Goal: Task Accomplishment & Management: Manage account settings

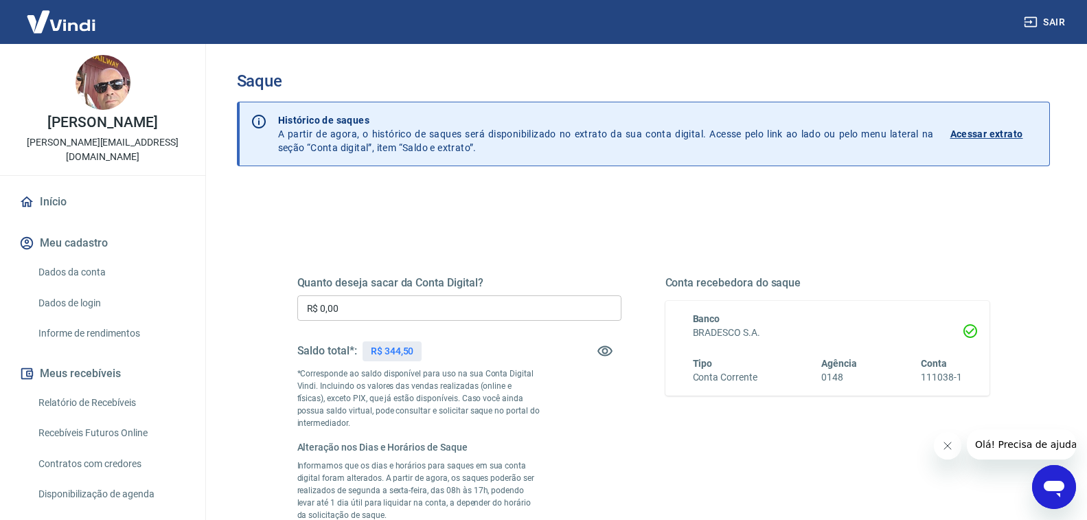
click at [389, 311] on input "R$ 0,00" at bounding box center [459, 307] width 324 height 25
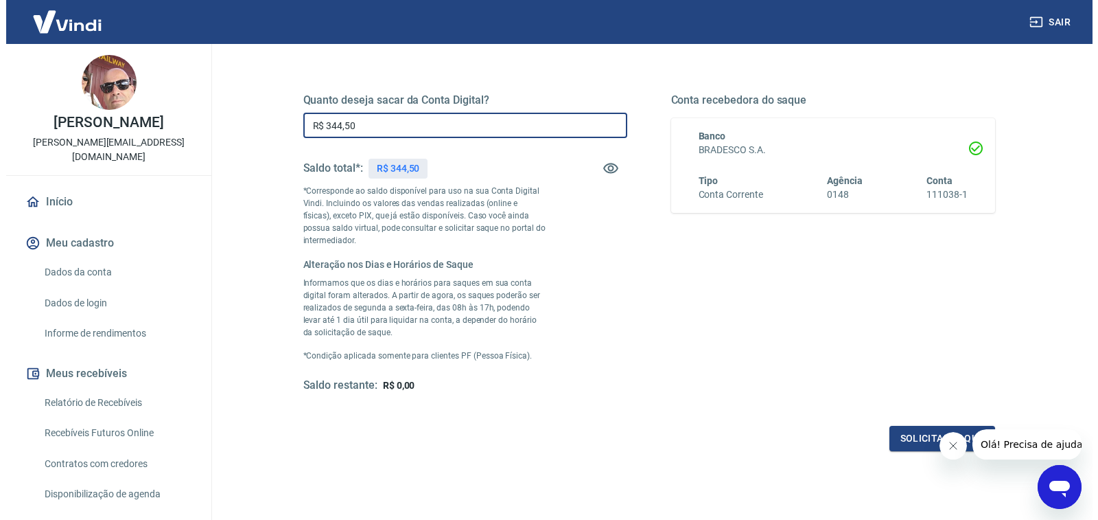
scroll to position [206, 0]
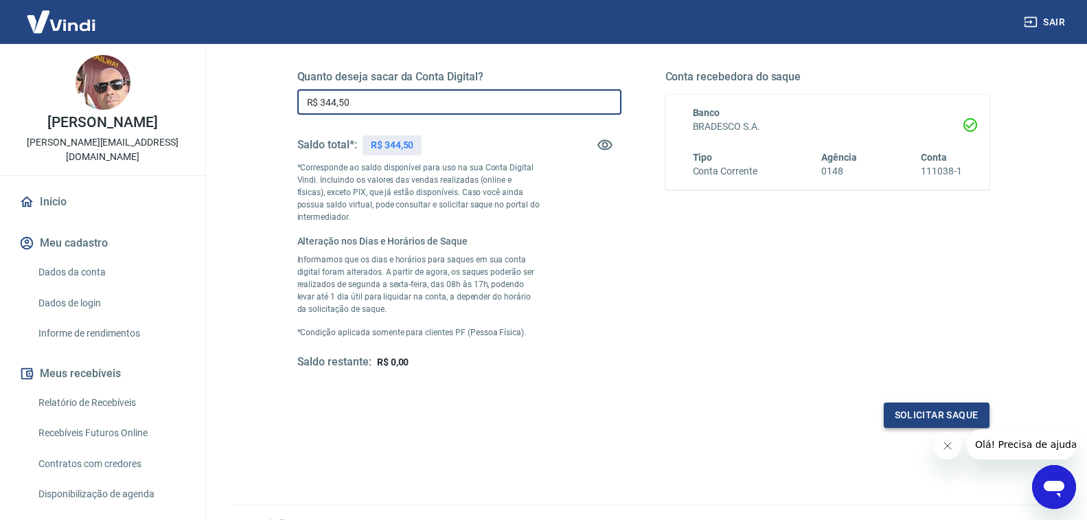
type input "R$ 344,50"
click at [935, 418] on button "Solicitar saque" at bounding box center [937, 414] width 106 height 25
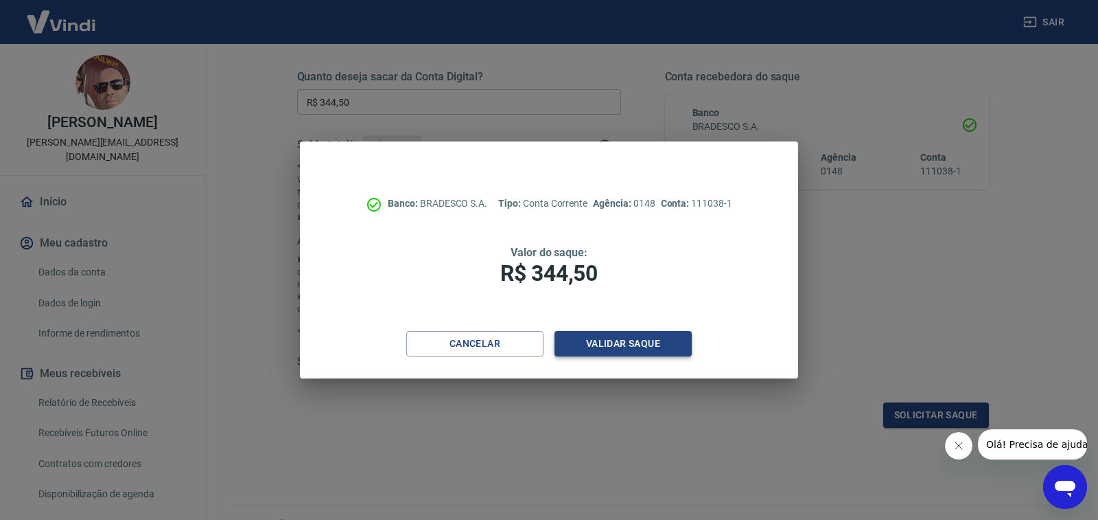
click at [631, 341] on button "Validar saque" at bounding box center [623, 343] width 137 height 25
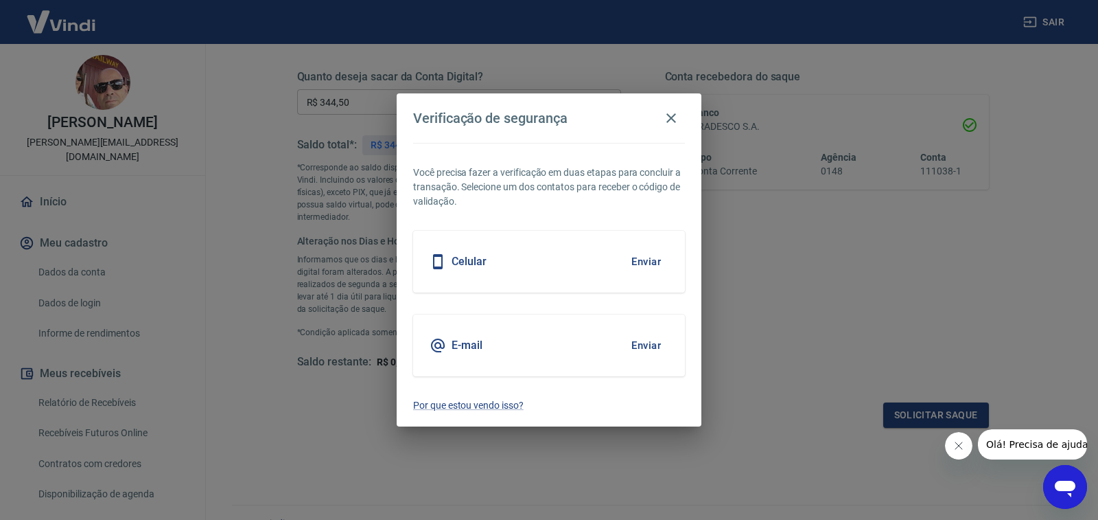
click at [642, 343] on button "Enviar" at bounding box center [646, 345] width 45 height 29
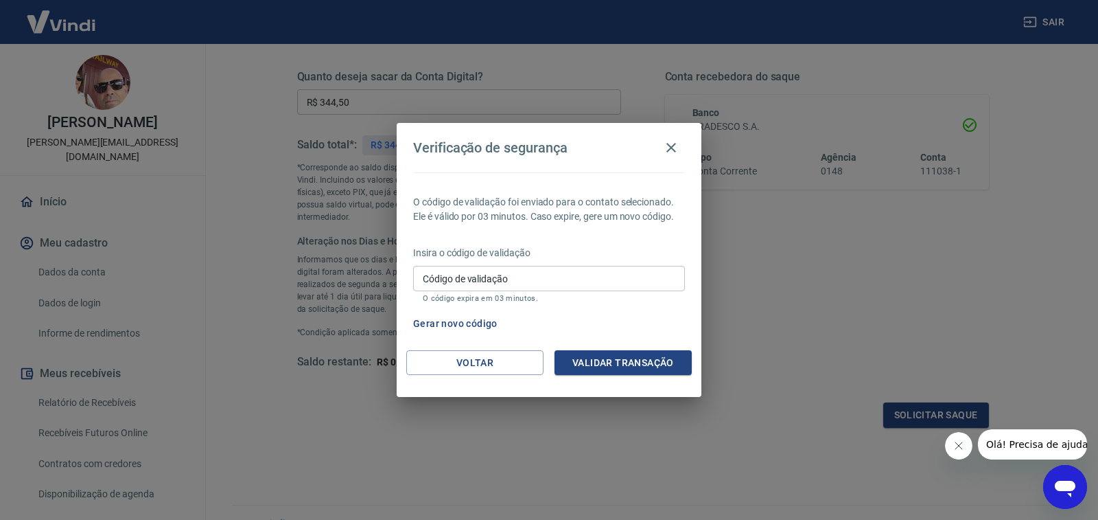
click at [509, 287] on input "Código de validação" at bounding box center [549, 278] width 272 height 25
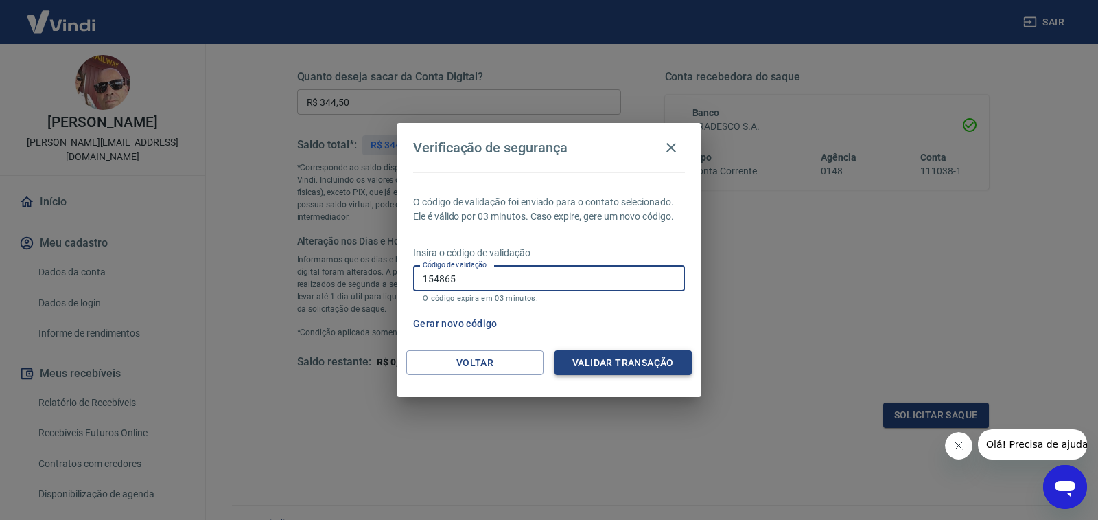
type input "154865"
click at [591, 358] on button "Validar transação" at bounding box center [623, 362] width 137 height 25
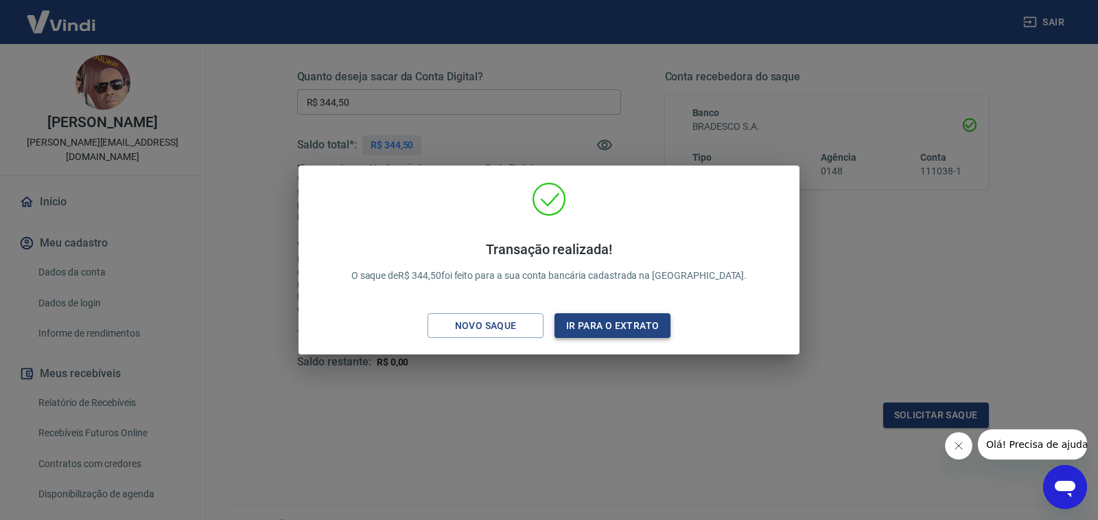
click at [586, 332] on button "Ir para o extrato" at bounding box center [613, 325] width 116 height 25
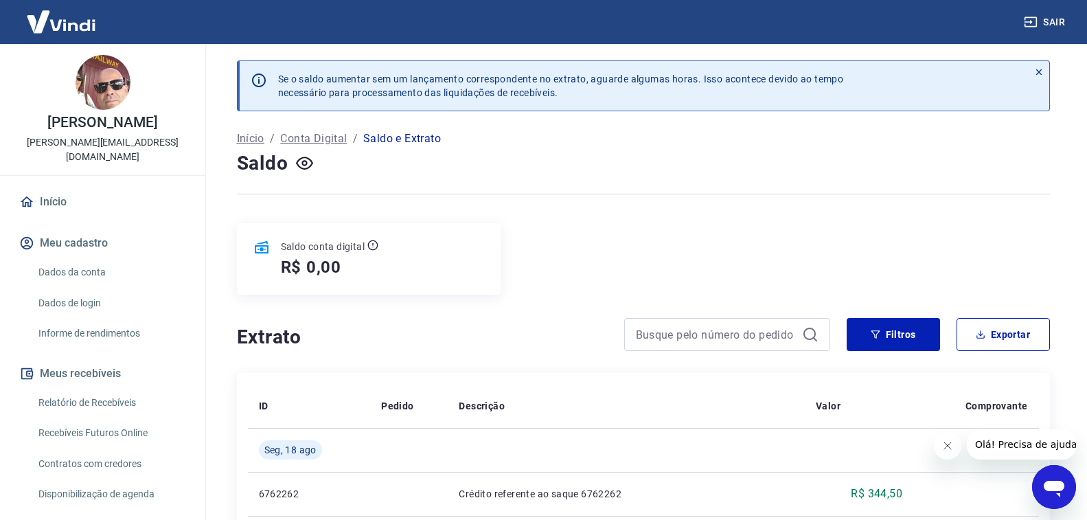
click at [1056, 20] on button "Sair" at bounding box center [1045, 22] width 49 height 25
